Goal: Information Seeking & Learning: Check status

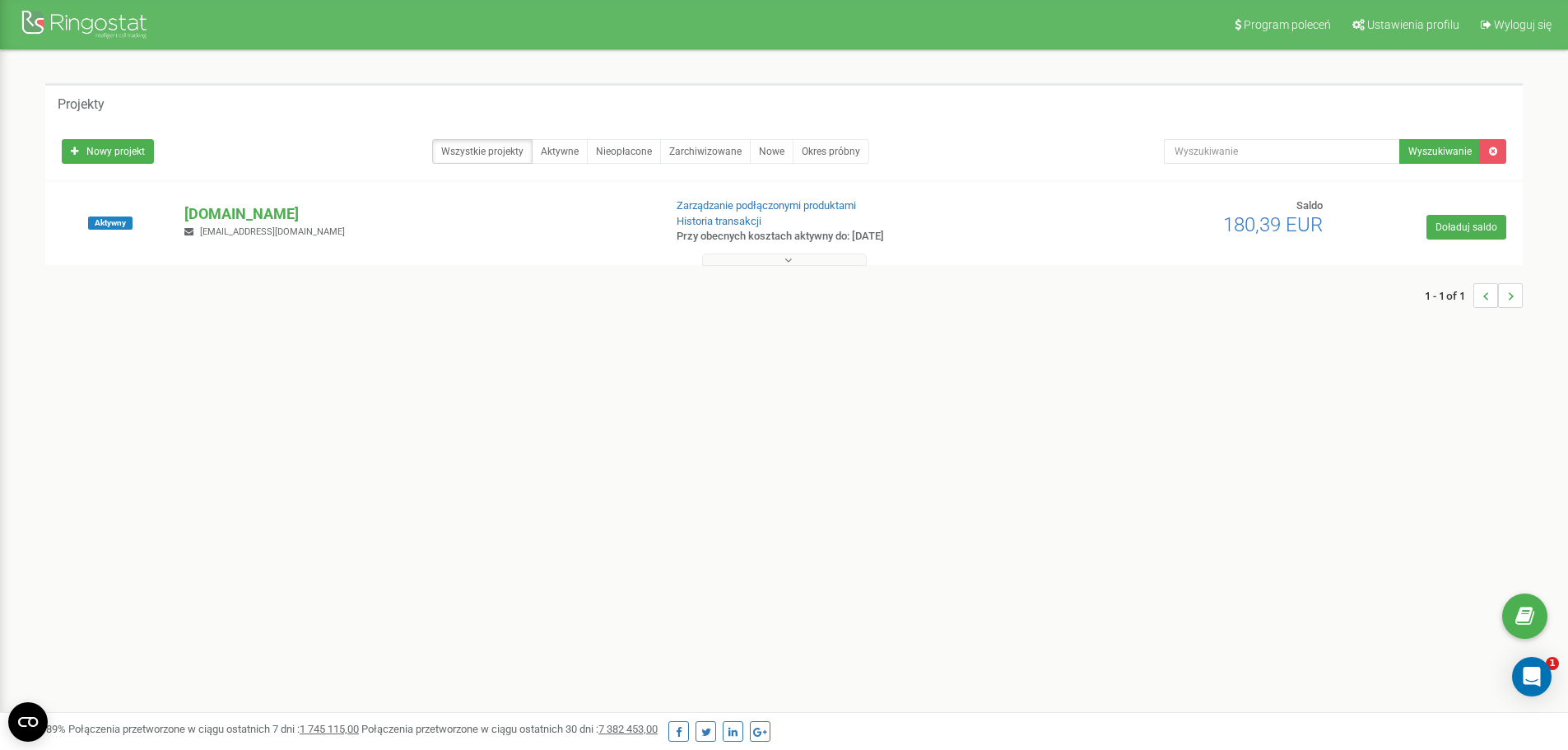
click at [217, 220] on p "[DOMAIN_NAME]" at bounding box center [416, 214] width 465 height 21
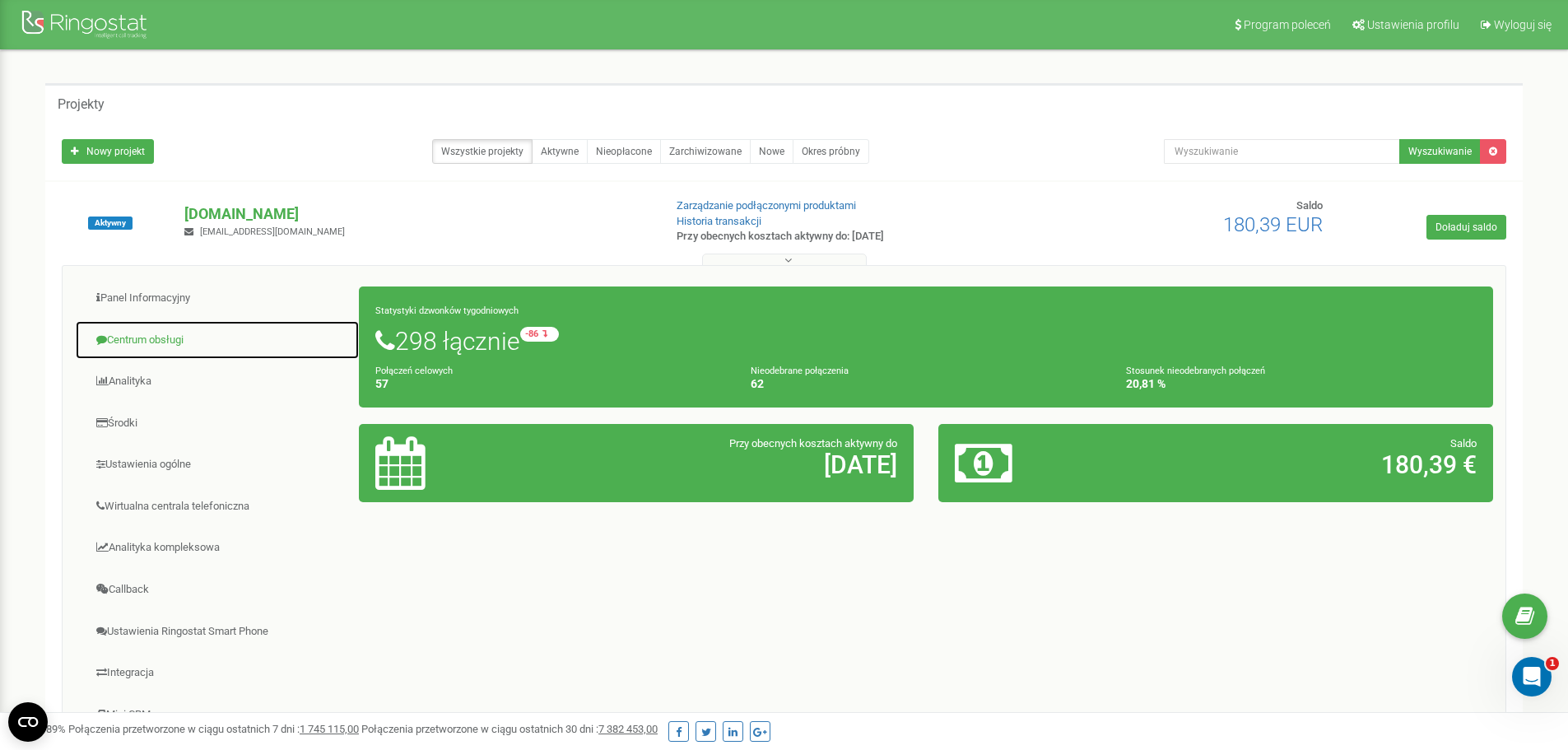
click at [166, 345] on link "Centrum obsługi" at bounding box center [217, 339] width 284 height 40
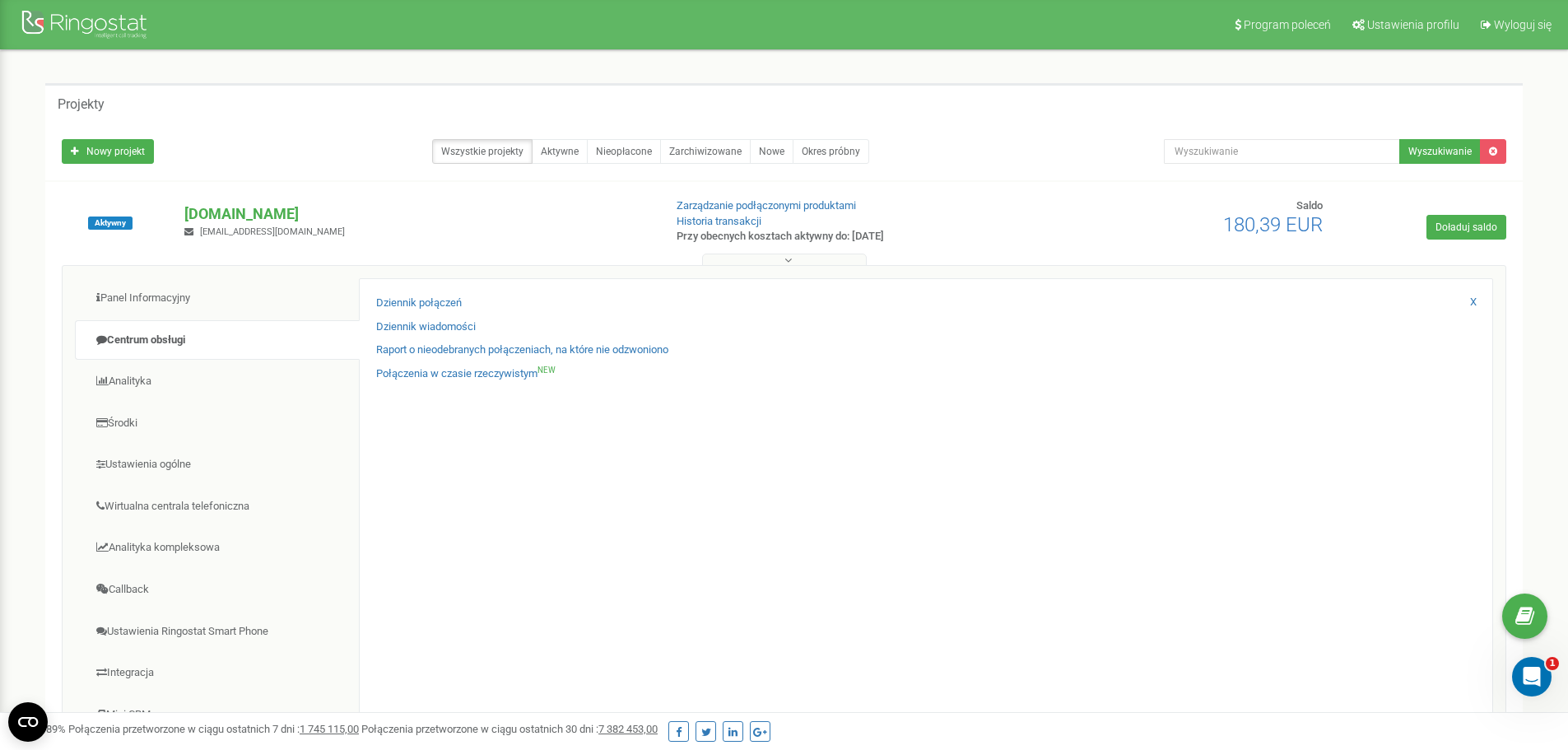
click at [415, 295] on div "Dziennik połączeń Dziennik wiadomości Raport o nieodebranych połączeniach, na k…" at bounding box center [926, 537] width 1134 height 517
click at [415, 297] on link "Dziennik połączeń" at bounding box center [419, 303] width 85 height 16
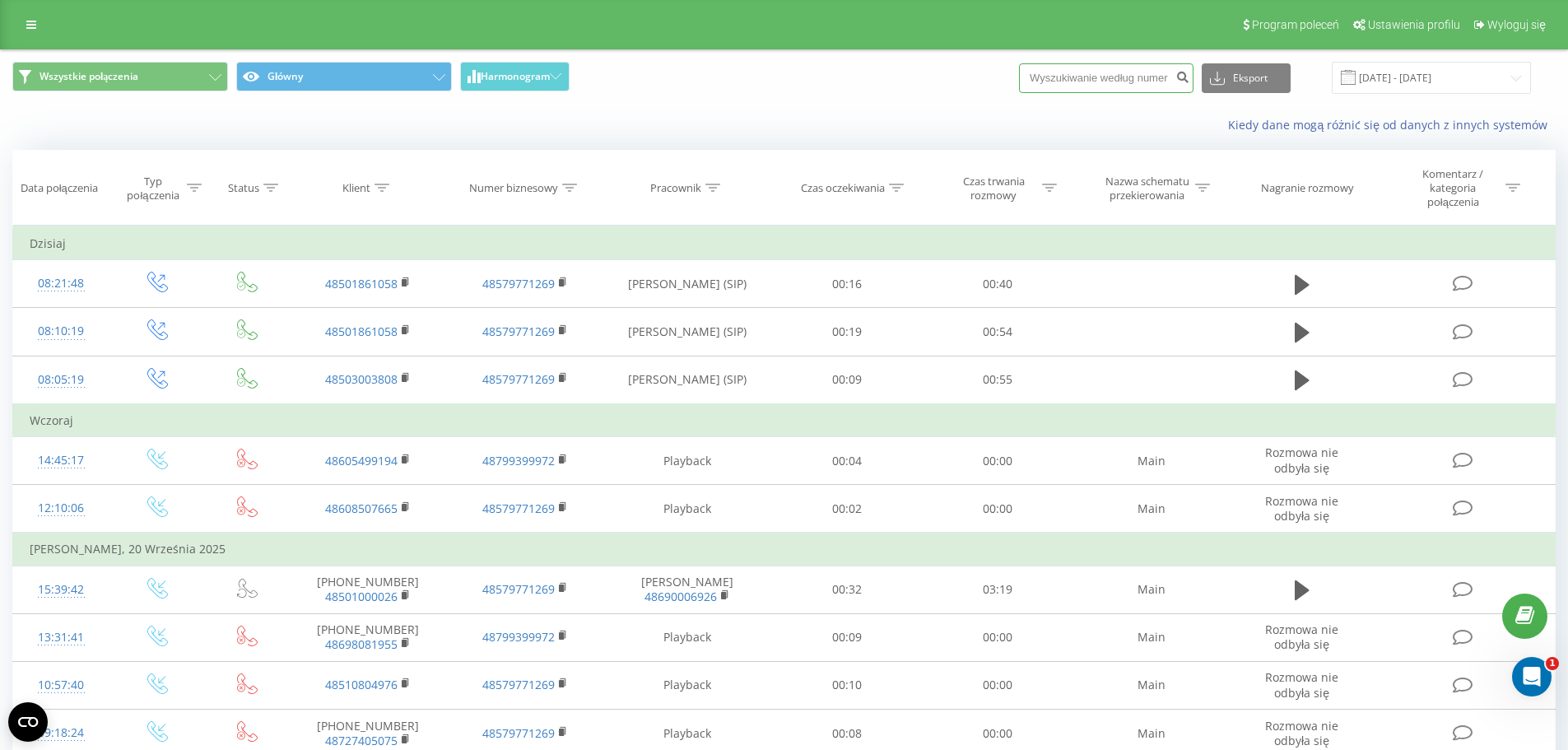
click at [1115, 76] on input at bounding box center [1106, 77] width 174 height 29
paste input "576238626"
type input "576238626"
click at [1190, 77] on button "submit" at bounding box center [1182, 77] width 22 height 29
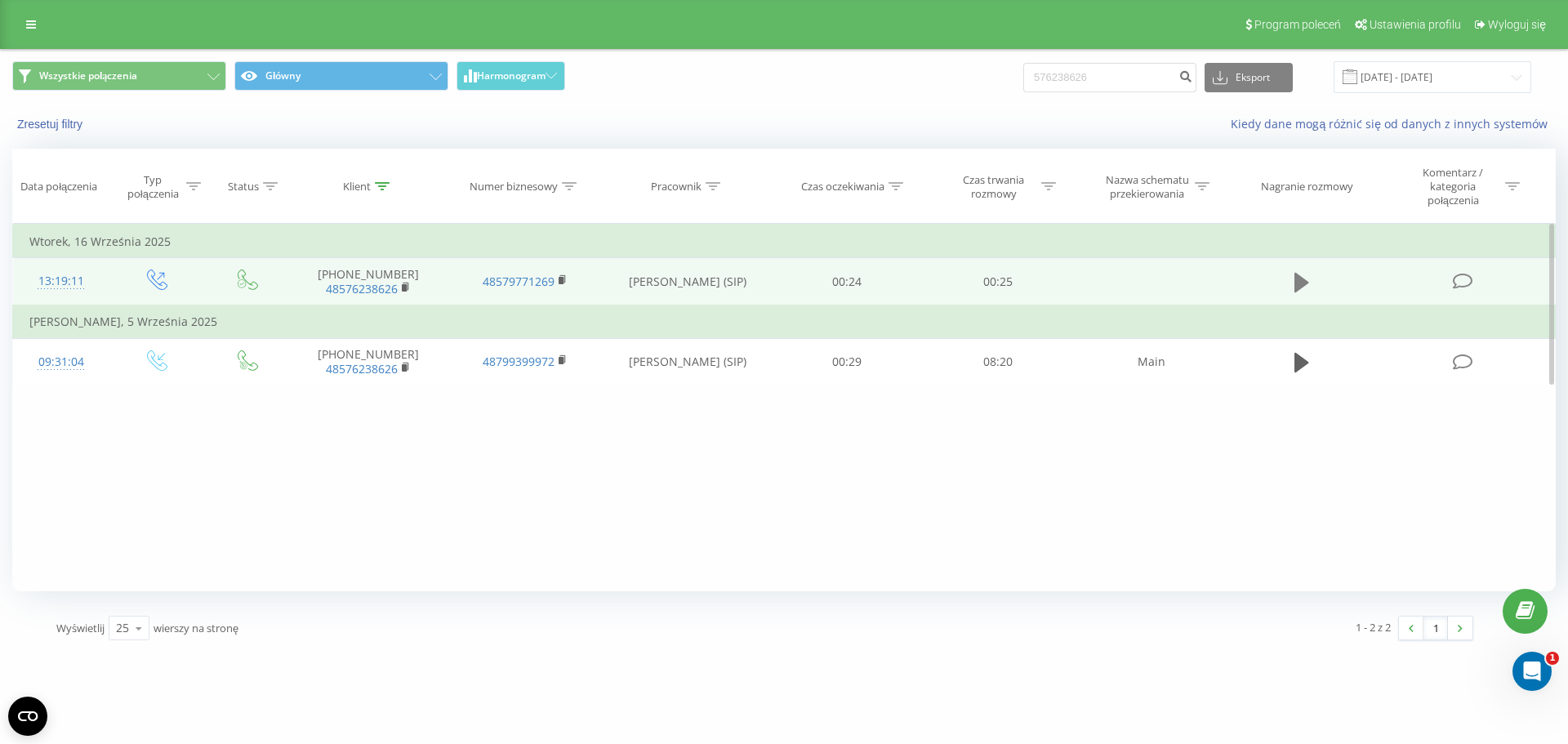
click at [1309, 292] on icon at bounding box center [1302, 282] width 15 height 23
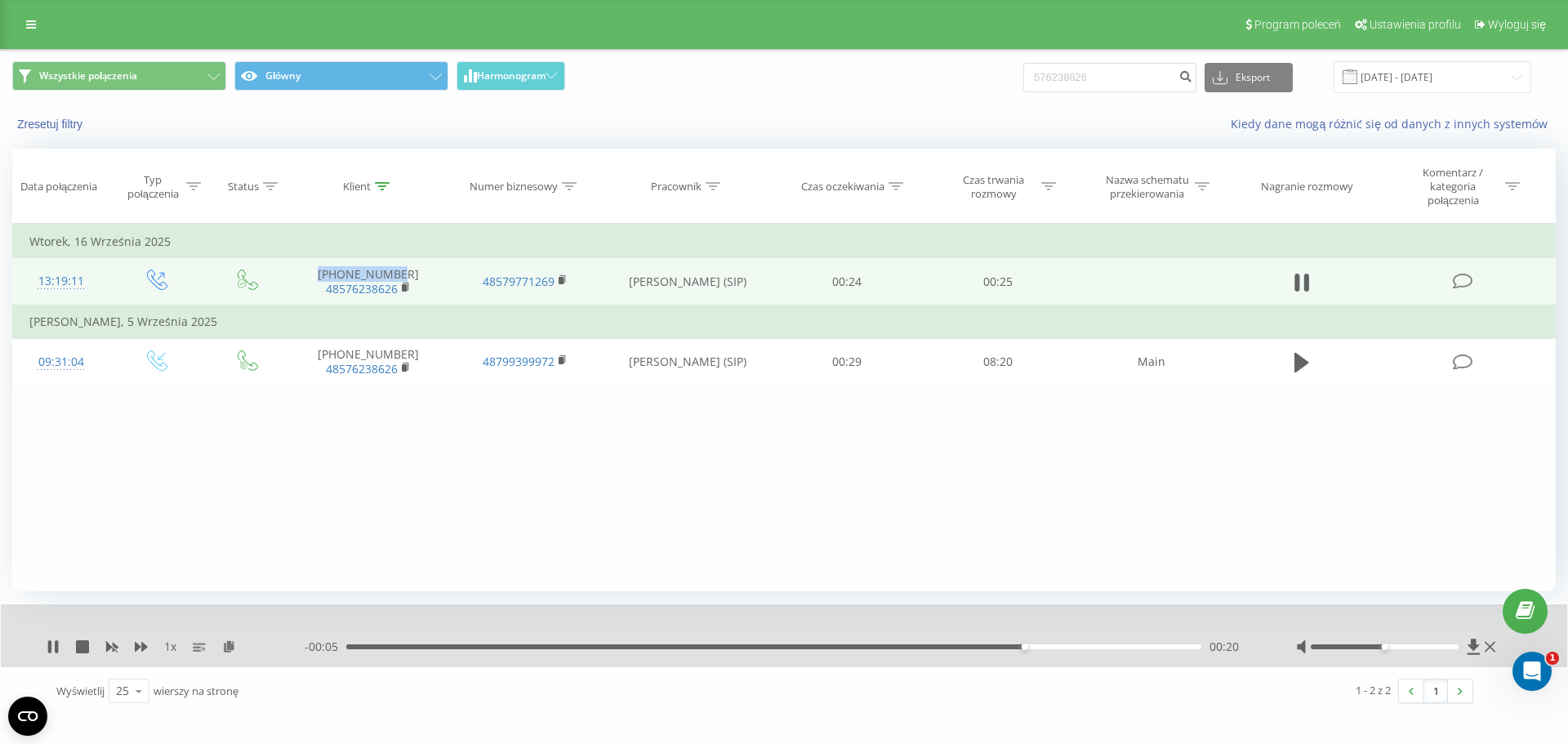
drag, startPoint x: 414, startPoint y: 272, endPoint x: 322, endPoint y: 272, distance: 92.0
click at [322, 272] on td "+48576238626 48576238626" at bounding box center [369, 282] width 157 height 48
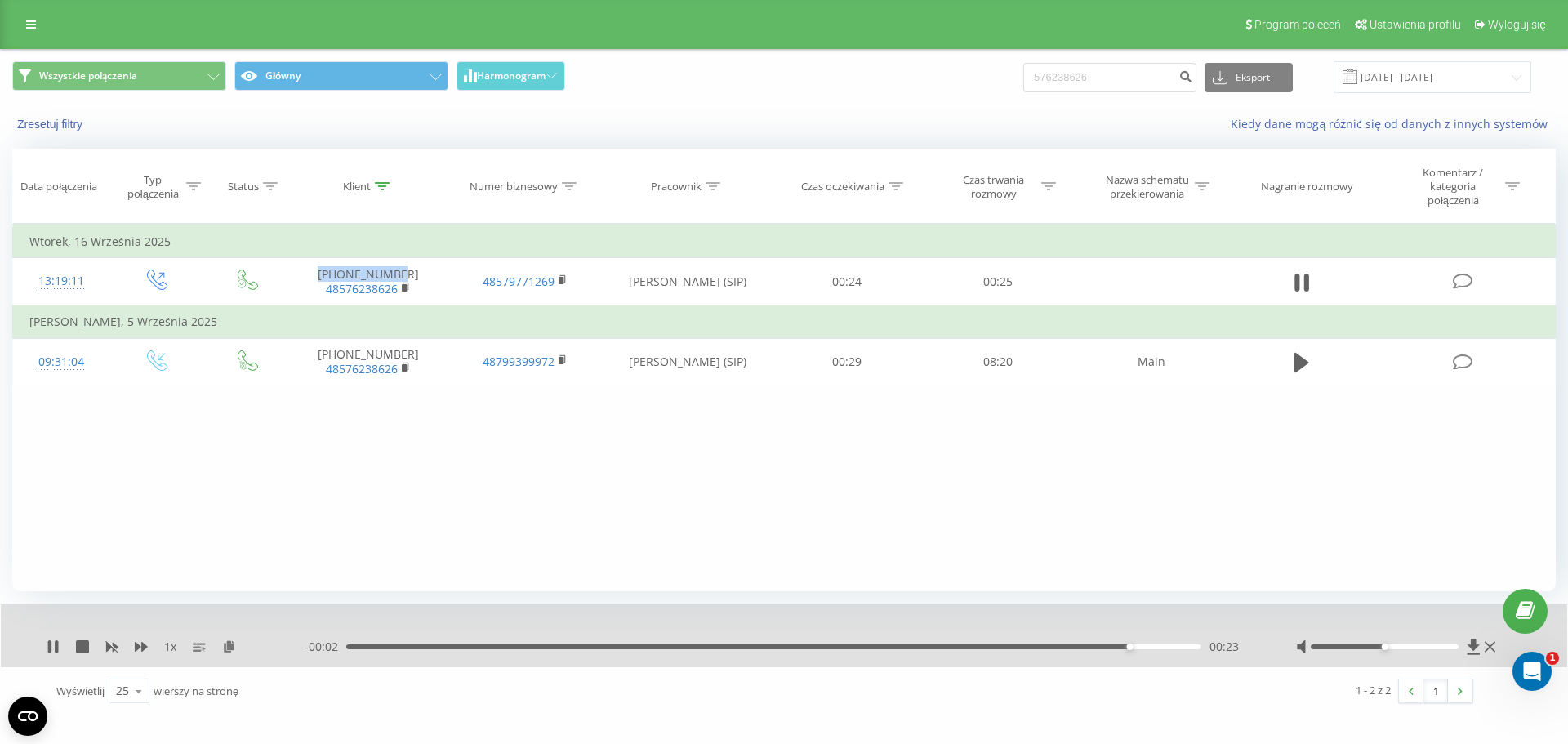
copy td "+48576238626"
click at [1155, 83] on input "576238626" at bounding box center [1109, 77] width 173 height 29
paste input "4851592159"
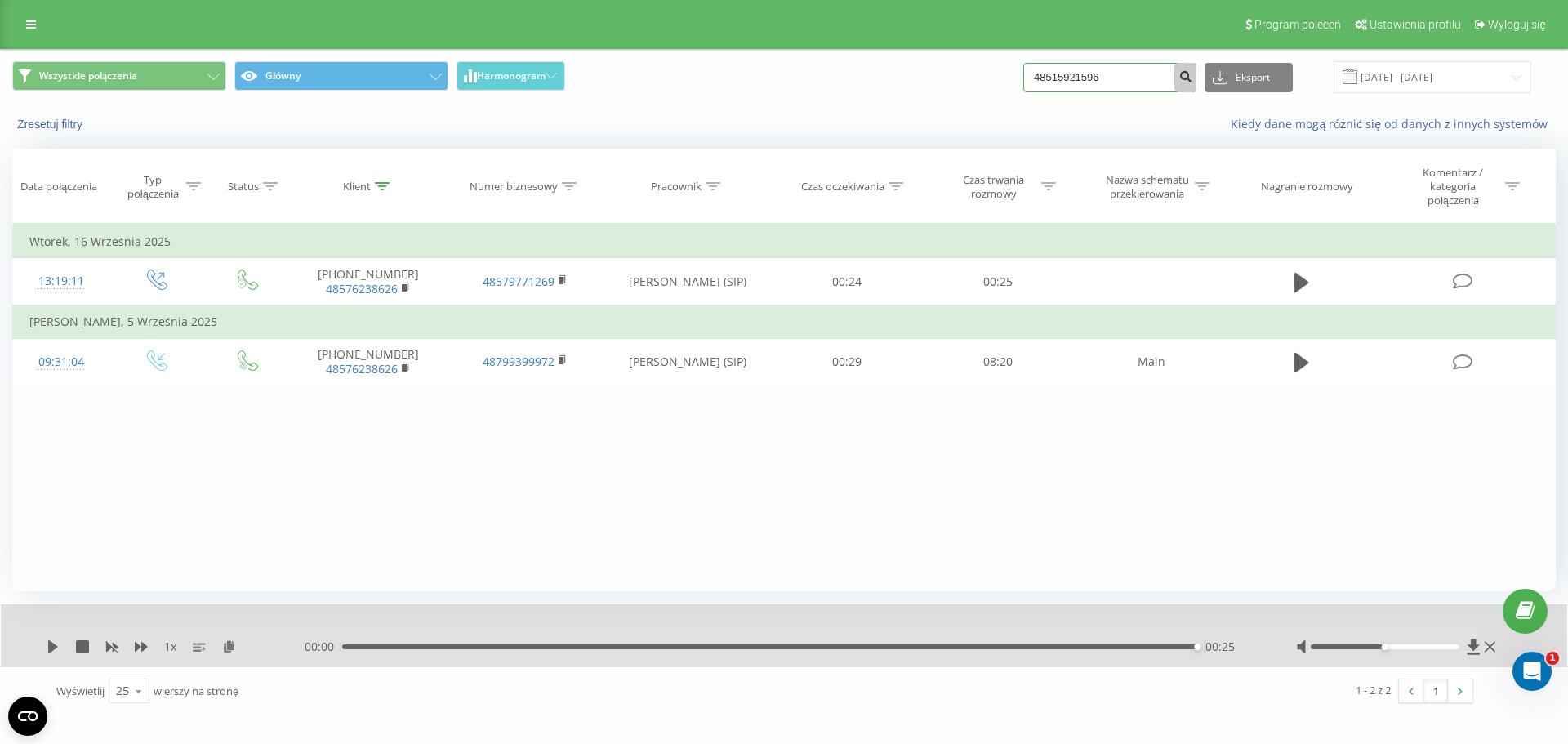
type input "48515921596"
click at [1195, 83] on button "submit" at bounding box center [1185, 77] width 22 height 29
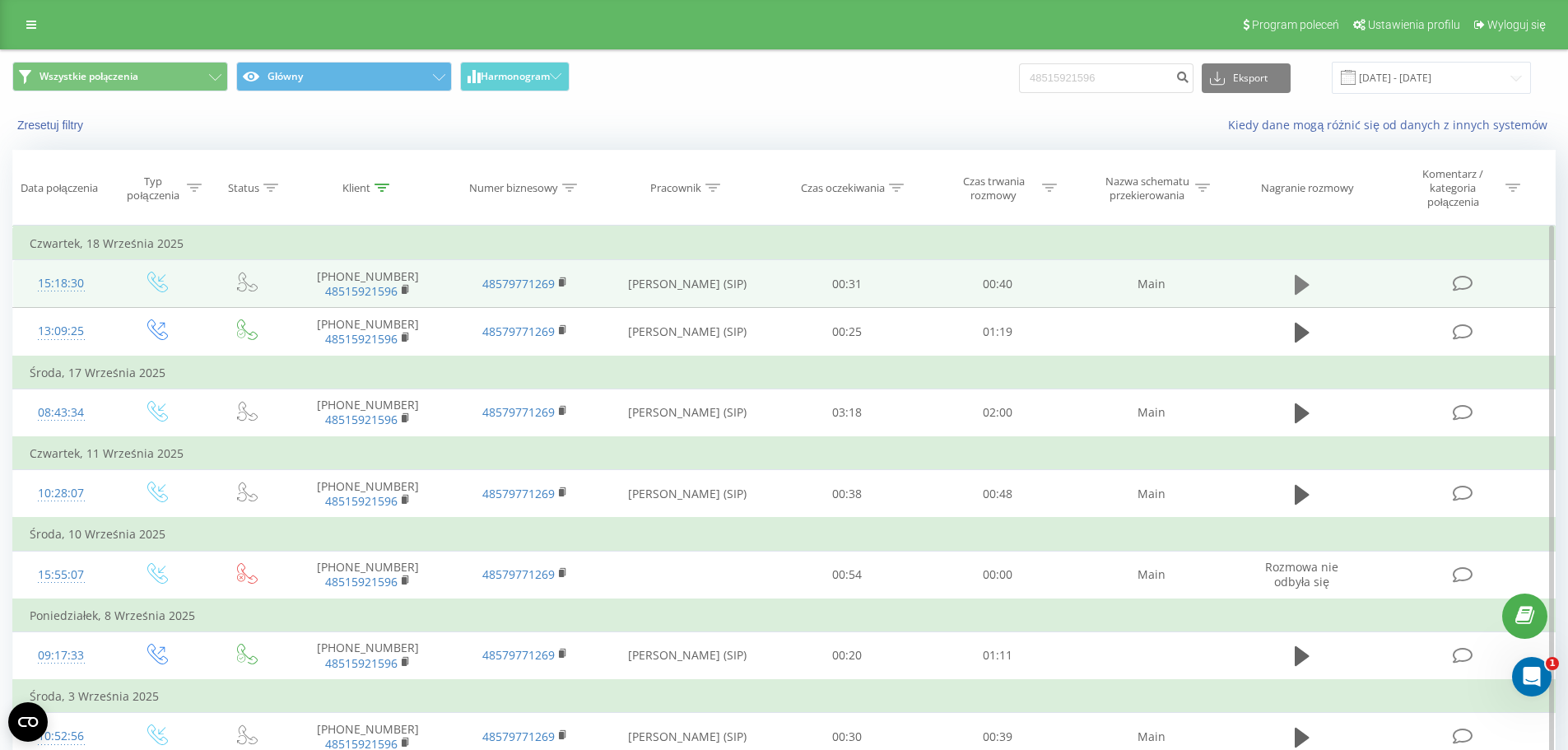
click at [1311, 288] on button at bounding box center [1302, 285] width 25 height 25
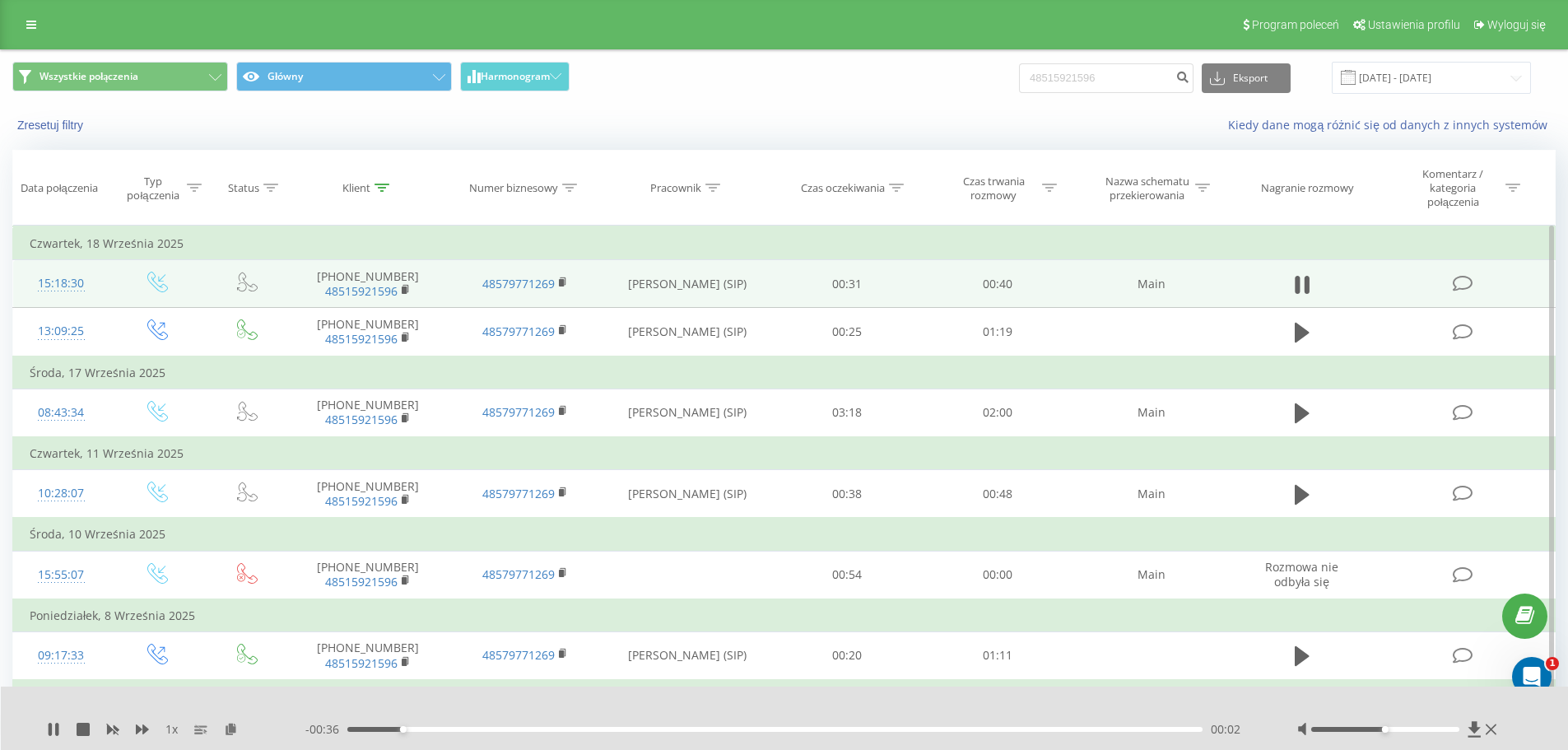
click at [1386, 734] on div at bounding box center [1399, 729] width 204 height 17
drag, startPoint x: 1390, startPoint y: 729, endPoint x: 1507, endPoint y: 736, distance: 117.2
click at [1507, 736] on div "1 x - 00:35 00:03 00:03" at bounding box center [785, 717] width 1568 height 63
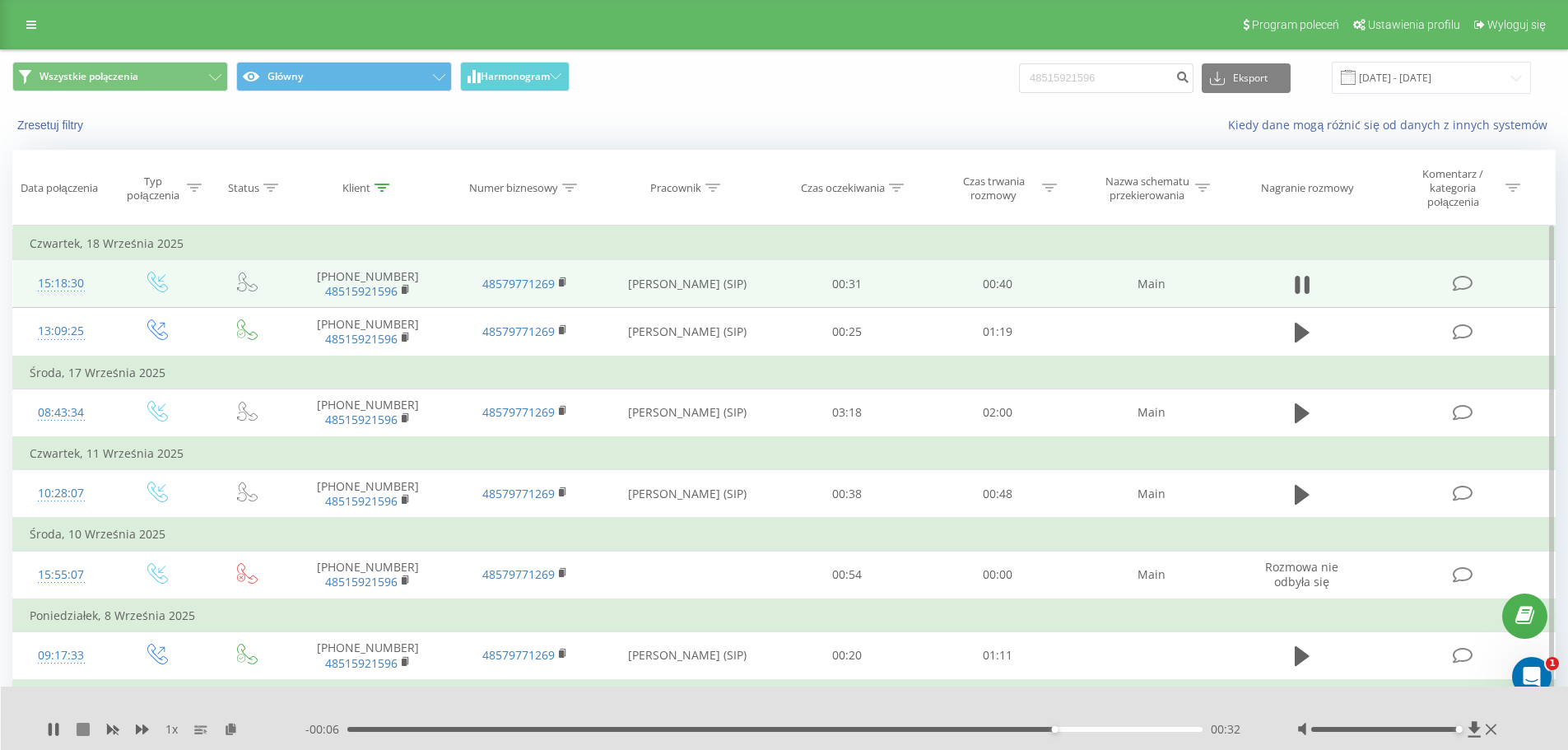
click at [79, 729] on icon at bounding box center [83, 729] width 13 height 13
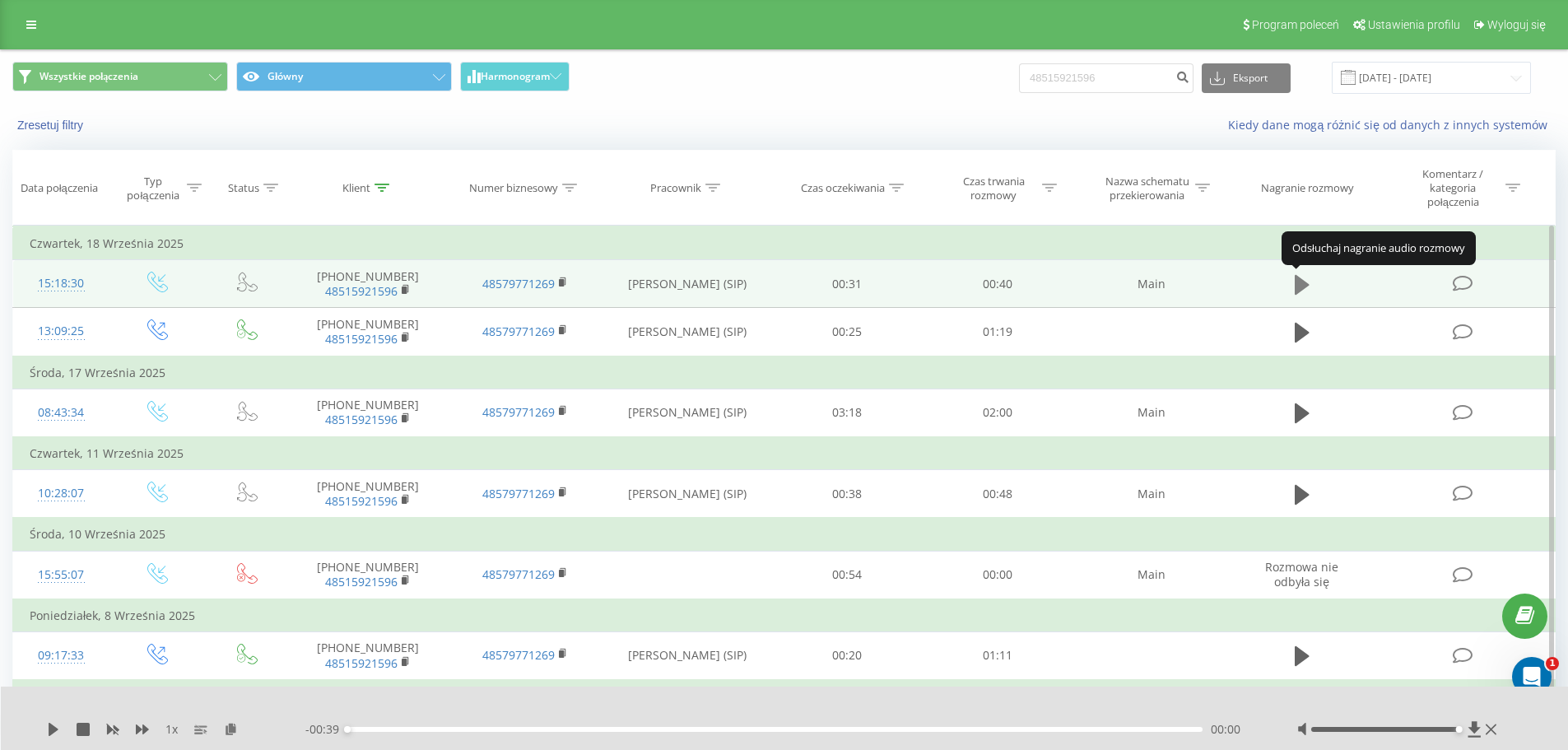
click at [1299, 285] on icon at bounding box center [1302, 284] width 15 height 20
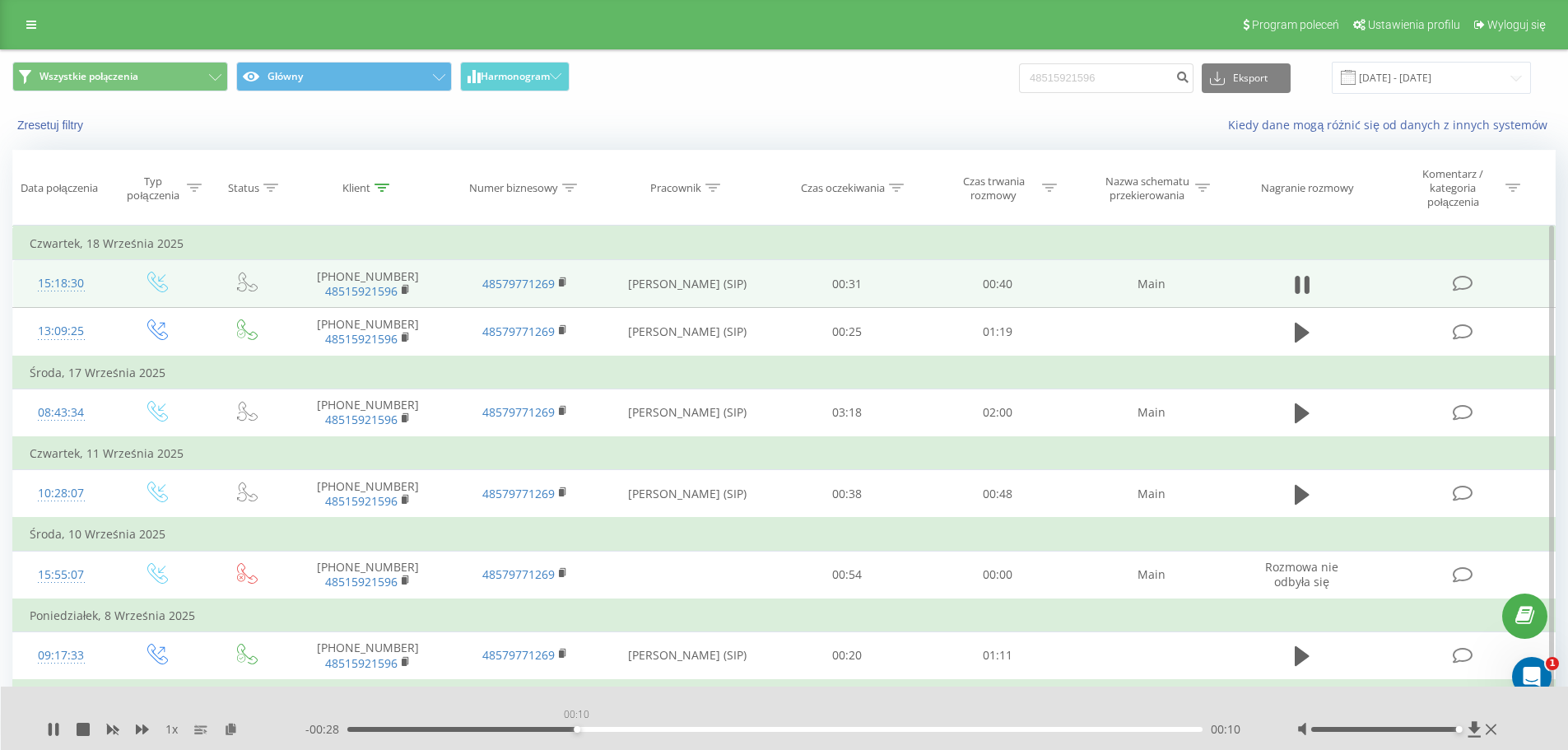
click at [576, 728] on div "00:10" at bounding box center [775, 730] width 856 height 5
click at [1297, 283] on icon at bounding box center [1298, 284] width 5 height 18
click at [1149, 84] on input "48515921596" at bounding box center [1106, 77] width 174 height 29
paste input "601882598"
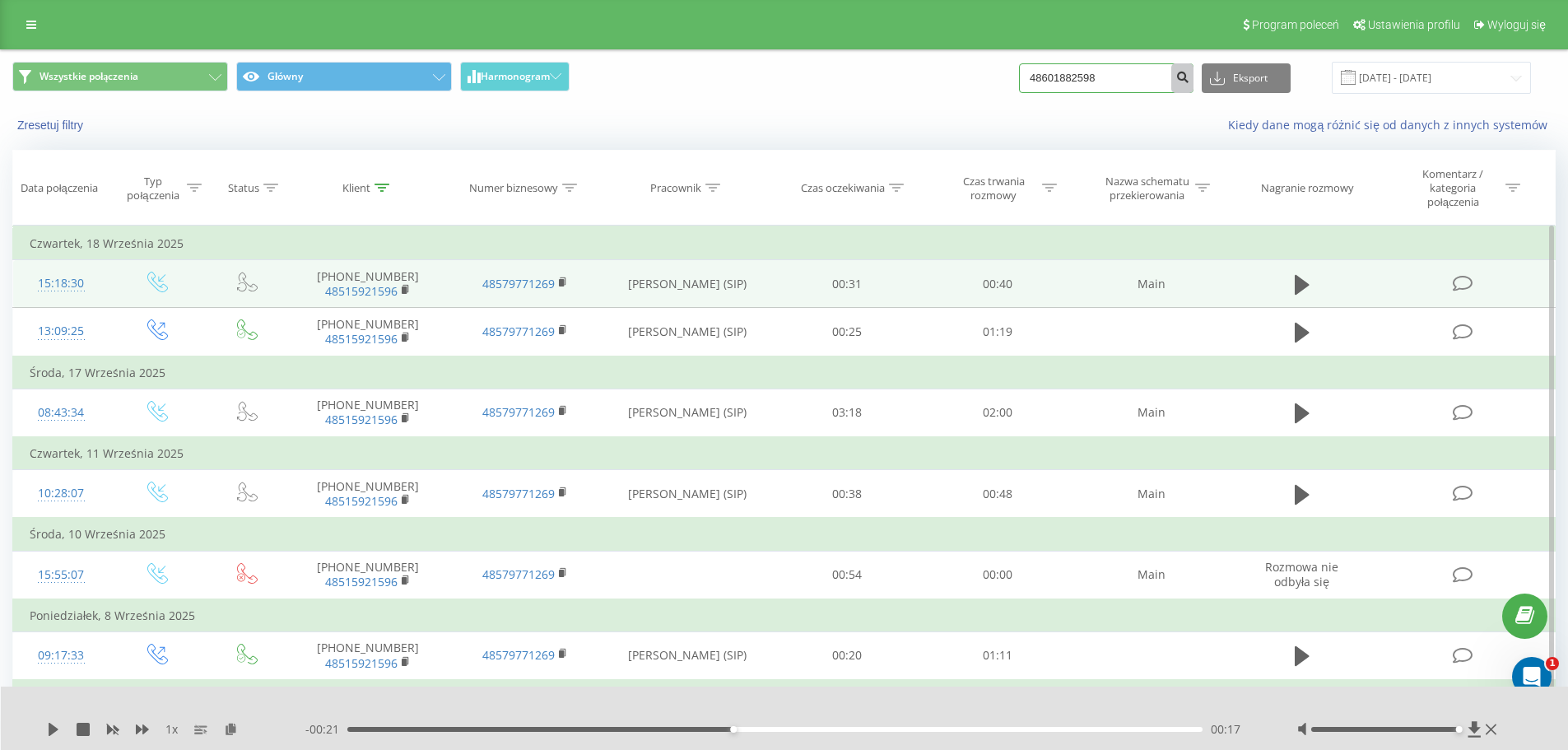
type input "48601882598"
click at [1189, 80] on icon "submit" at bounding box center [1182, 75] width 14 height 10
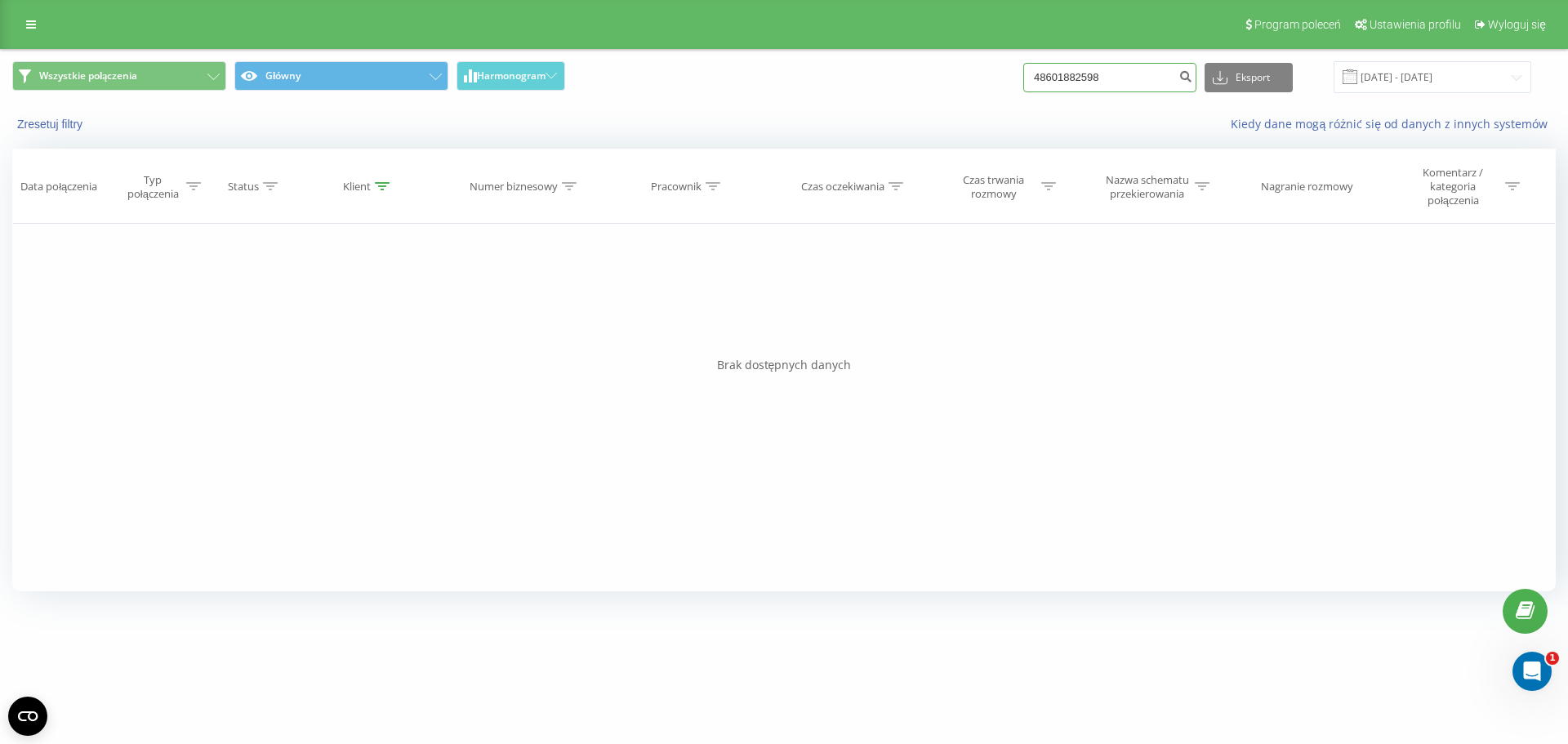
click at [1117, 76] on input "48601882598" at bounding box center [1109, 77] width 173 height 29
paste input "575630939"
type input "48575630939"
click at [1192, 77] on icon "submit" at bounding box center [1185, 74] width 14 height 10
